Goal: Task Accomplishment & Management: Manage account settings

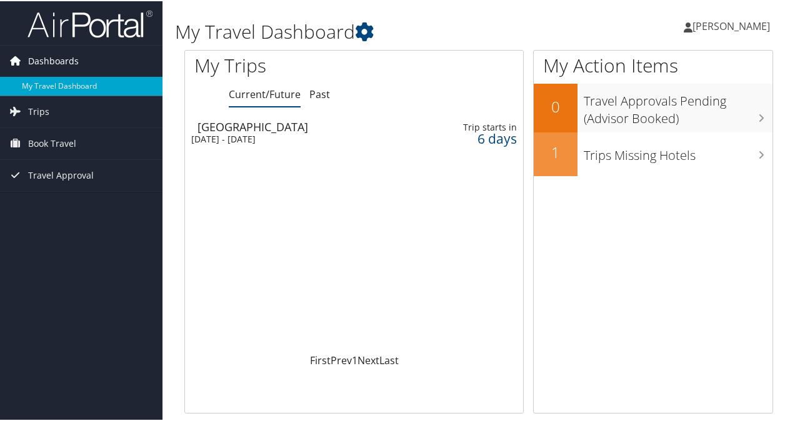
click at [67, 59] on span "Dashboards" at bounding box center [53, 59] width 51 height 31
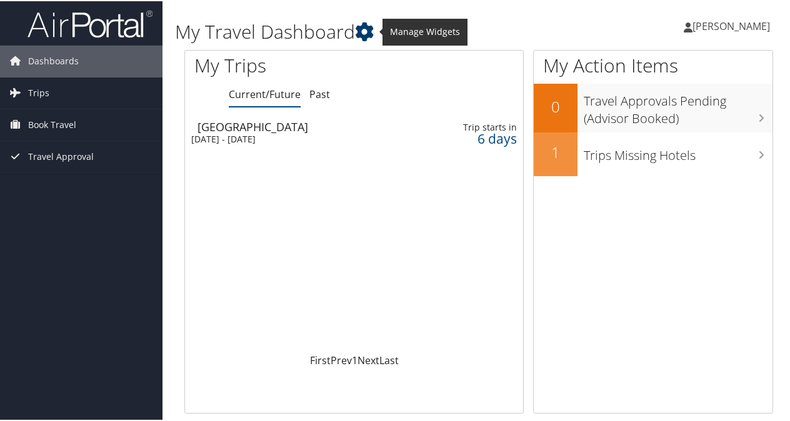
click at [368, 32] on icon at bounding box center [364, 30] width 19 height 19
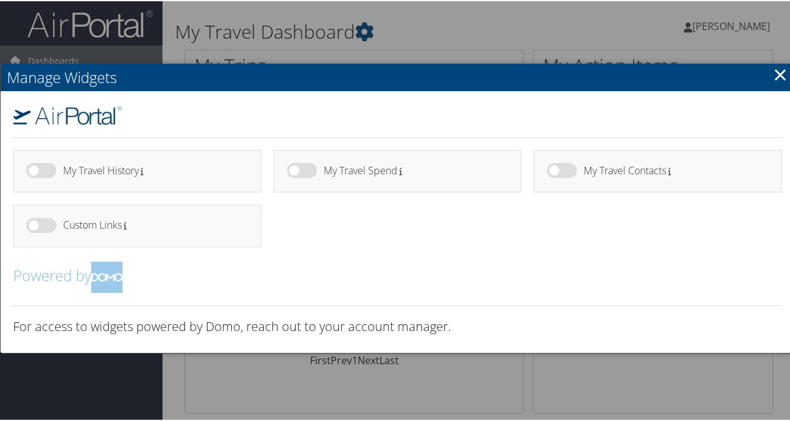
click at [44, 228] on label at bounding box center [41, 224] width 30 height 15
click at [41, 228] on input "checkbox" at bounding box center [37, 227] width 8 height 8
checkbox input "true"
click at [171, 228] on h4 "Custom Links" at bounding box center [151, 224] width 176 height 11
click at [767, 78] on h2 "Manage Widgets" at bounding box center [398, 77] width 794 height 28
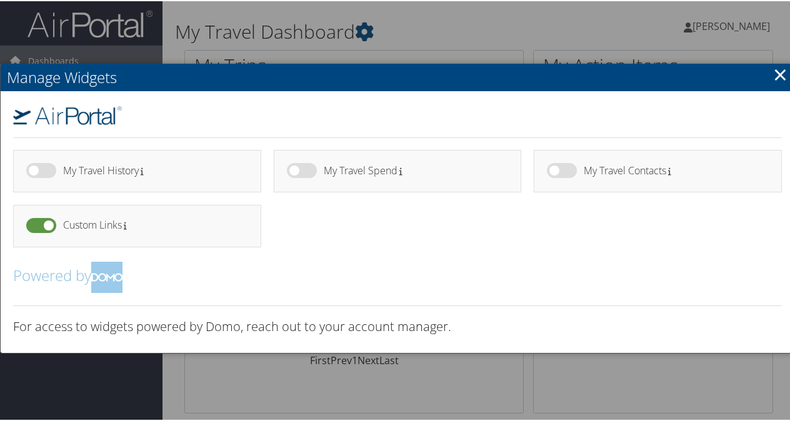
click at [739, 34] on div at bounding box center [397, 210] width 795 height 421
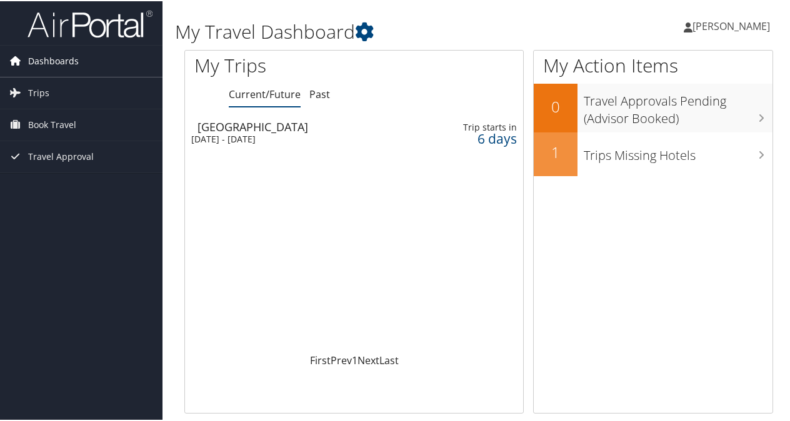
click at [103, 58] on link "Dashboards" at bounding box center [81, 59] width 163 height 31
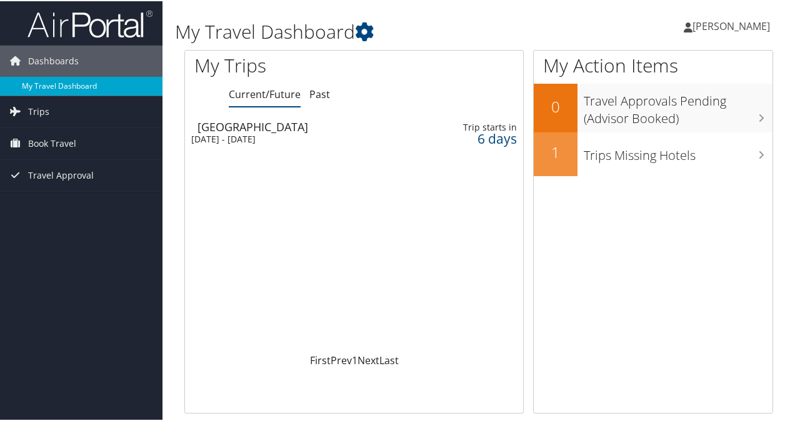
click at [139, 87] on link "My Travel Dashboard" at bounding box center [81, 85] width 163 height 19
click at [733, 29] on span "[PERSON_NAME]" at bounding box center [732, 25] width 78 height 14
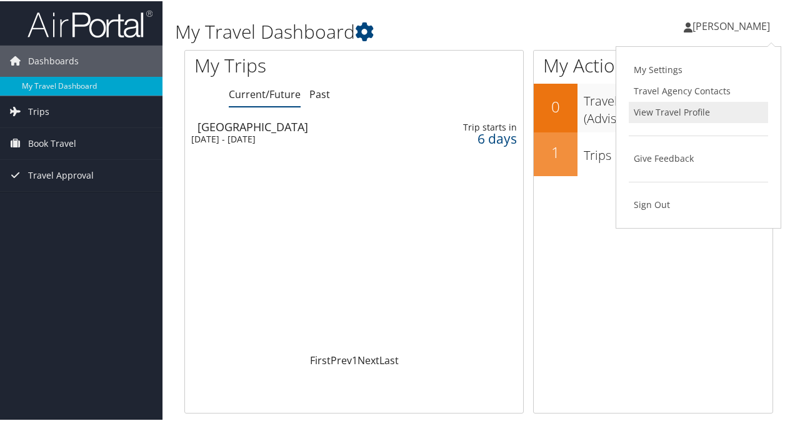
click at [676, 119] on link "View Travel Profile" at bounding box center [698, 111] width 139 height 21
